Goal: Task Accomplishment & Management: Use online tool/utility

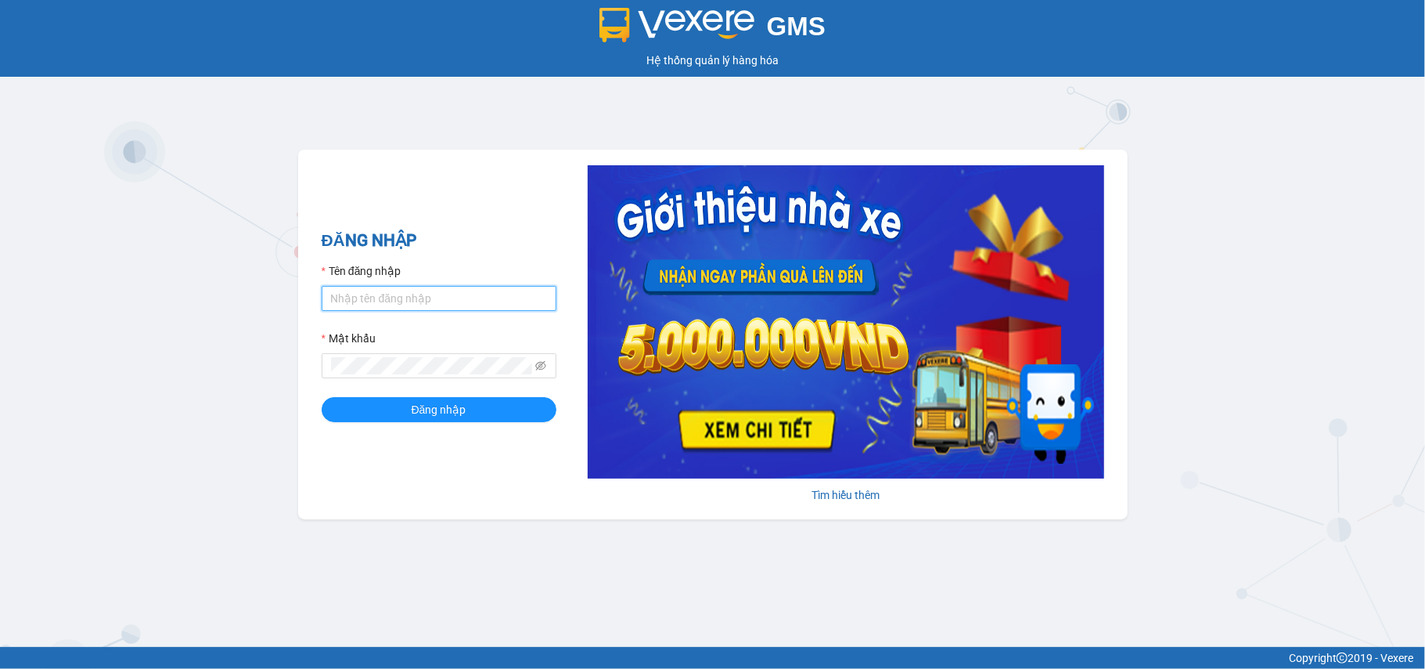
click at [407, 296] on input "Tên đăng nhập" at bounding box center [439, 298] width 235 height 25
type input "tuyetmai.minhquoc"
click at [404, 355] on span at bounding box center [439, 365] width 235 height 25
click at [322, 397] on button "Đăng nhập" at bounding box center [439, 409] width 235 height 25
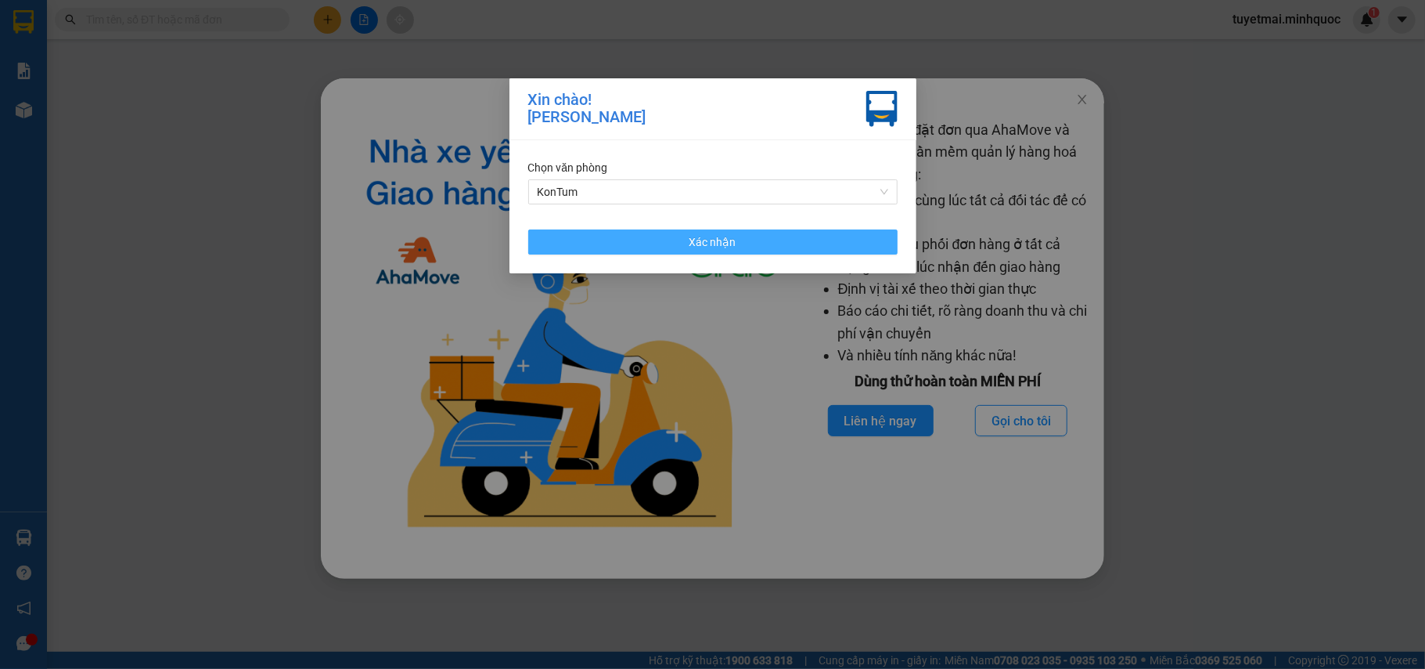
click at [772, 236] on button "Xác nhận" at bounding box center [712, 241] width 369 height 25
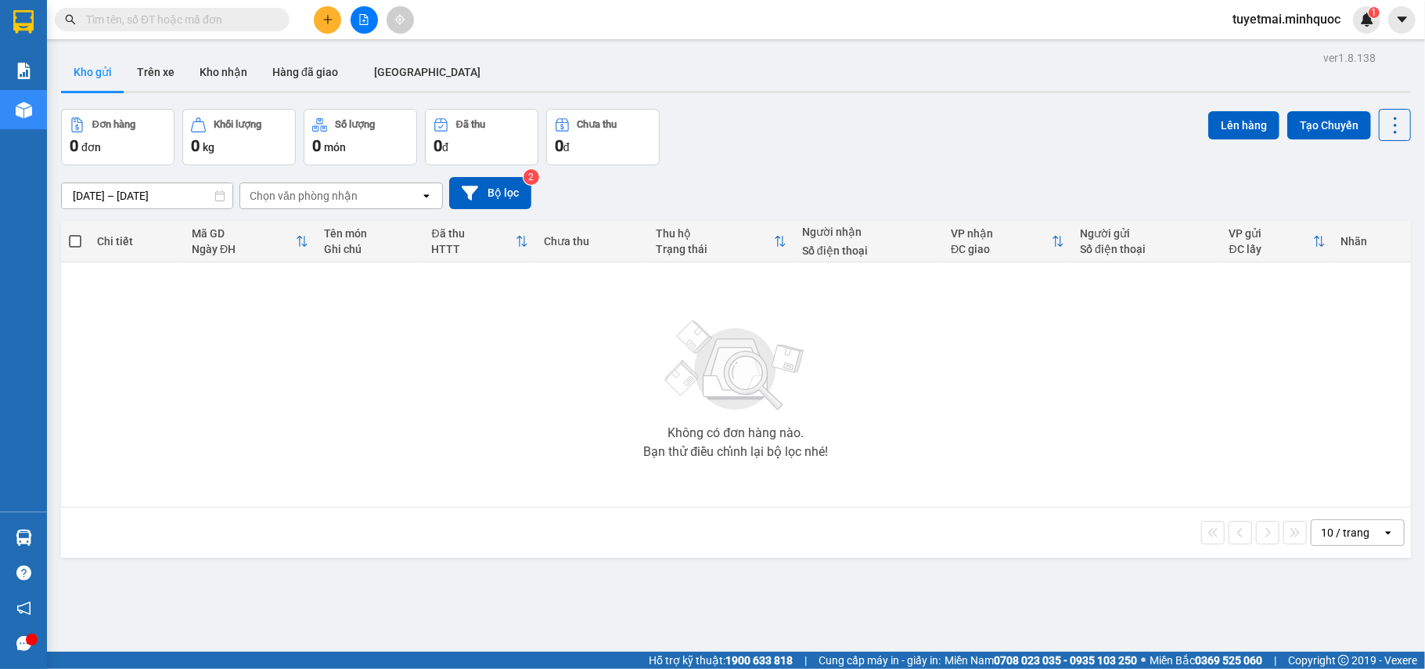
click at [210, 23] on input "text" at bounding box center [178, 19] width 185 height 17
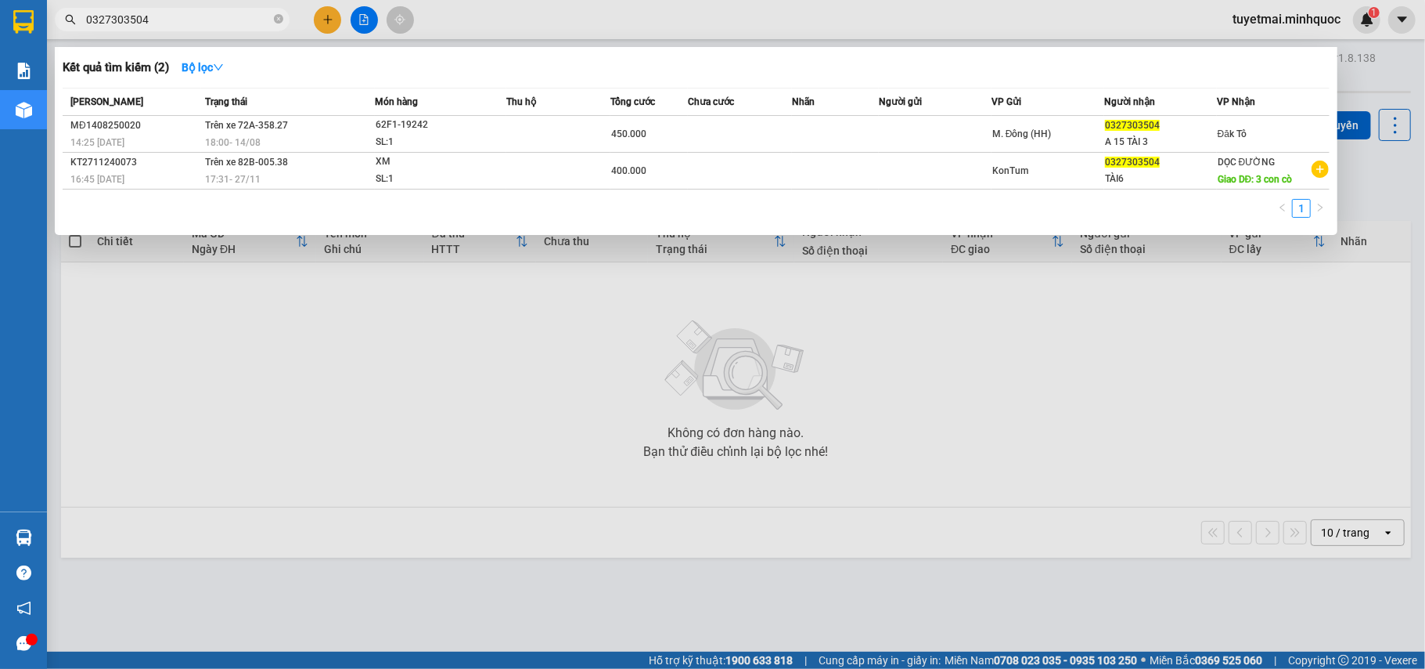
type input "0327303504"
